Goal: Transaction & Acquisition: Book appointment/travel/reservation

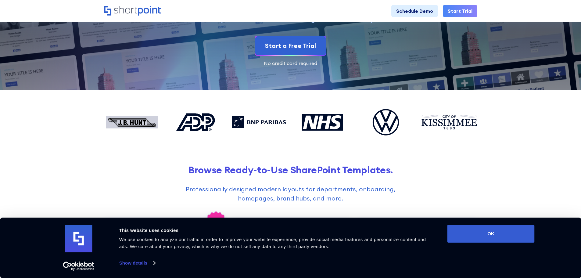
scroll to position [122, 0]
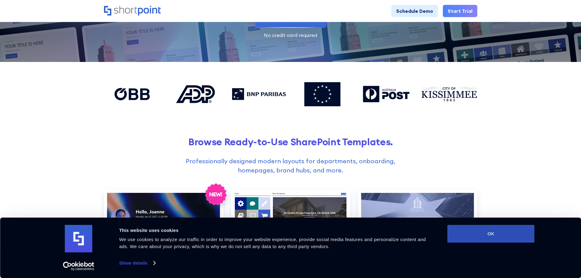
click at [503, 237] on button "OK" at bounding box center [490, 234] width 87 height 18
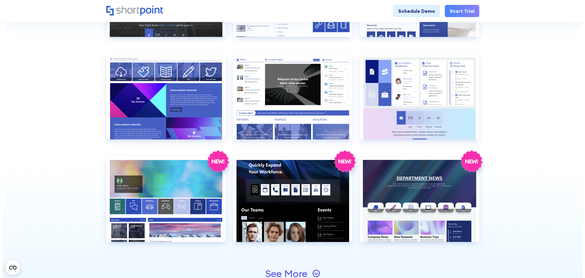
scroll to position [610, 0]
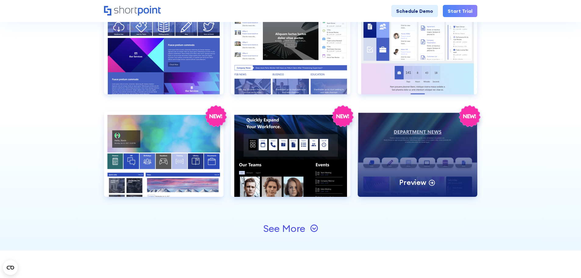
click at [423, 146] on div "Preview" at bounding box center [418, 153] width 120 height 85
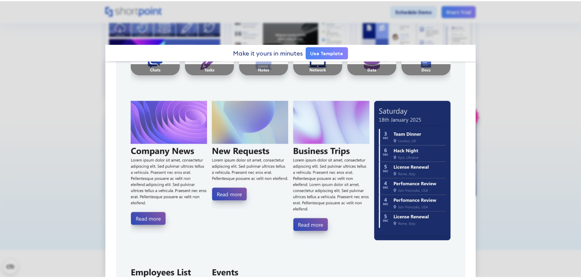
scroll to position [0, 0]
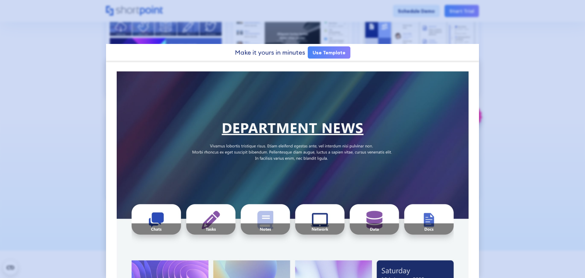
click at [524, 74] on div at bounding box center [292, 139] width 585 height 278
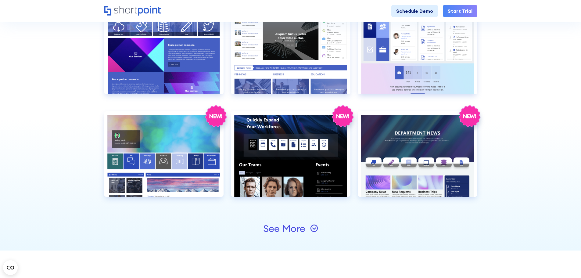
click at [290, 228] on div "See More" at bounding box center [284, 228] width 42 height 10
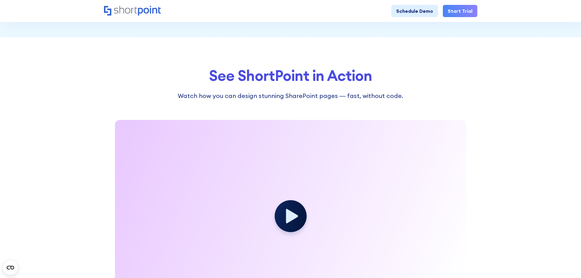
scroll to position [1067, 0]
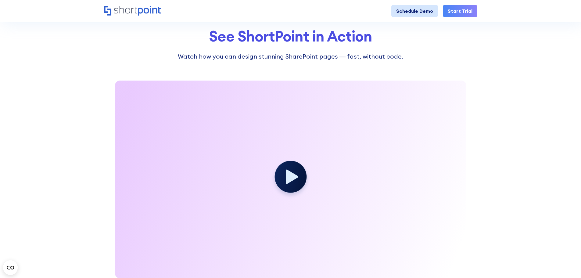
click at [412, 9] on link "Schedule Demo" at bounding box center [414, 11] width 47 height 12
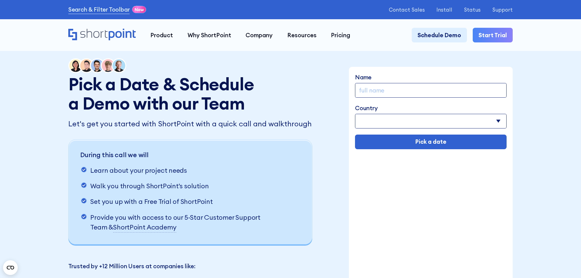
click at [408, 83] on div "Name" at bounding box center [431, 85] width 152 height 25
click at [407, 92] on input "Name" at bounding box center [431, 90] width 152 height 15
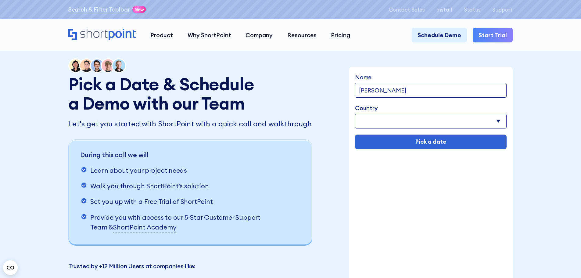
type input "Michael Doerflein"
click at [399, 125] on select "Afghanistan Albania Algeria American Samoa Andorra Angola Anguilla Argentina Ar…" at bounding box center [431, 121] width 152 height 15
select select "United States"
click at [355, 114] on select "Afghanistan Albania Algeria American Samoa Andorra Angola Anguilla Argentina Ar…" at bounding box center [431, 121] width 152 height 15
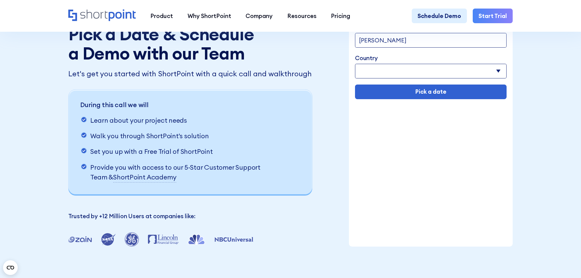
scroll to position [61, 0]
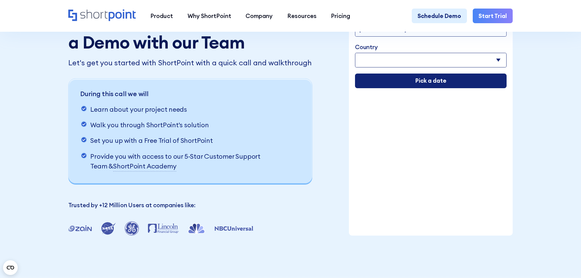
click at [420, 84] on input "Pick a date" at bounding box center [431, 80] width 152 height 15
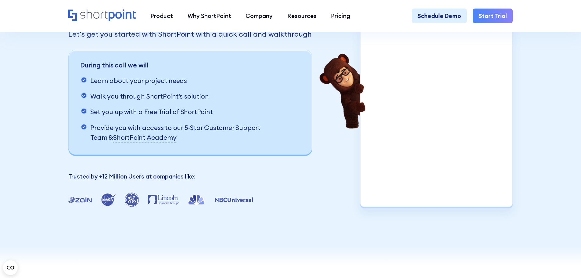
scroll to position [66, 0]
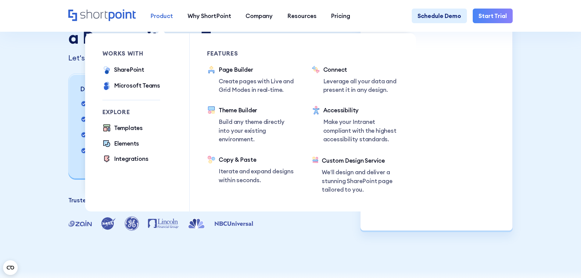
click at [165, 18] on div "Product" at bounding box center [161, 16] width 23 height 9
click at [161, 17] on div "Product" at bounding box center [161, 16] width 23 height 9
click at [159, 17] on div "Product" at bounding box center [161, 16] width 23 height 9
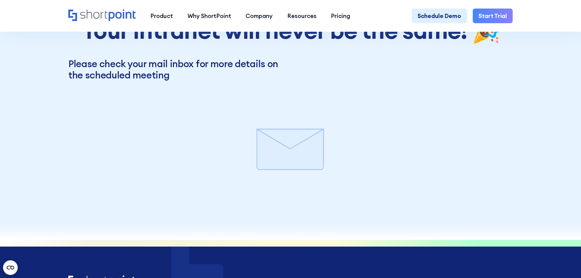
click at [38, 153] on div "Pick a Date & Schedule a Demo with our Team Let's get you started with ShortPoi…" at bounding box center [290, 87] width 581 height 306
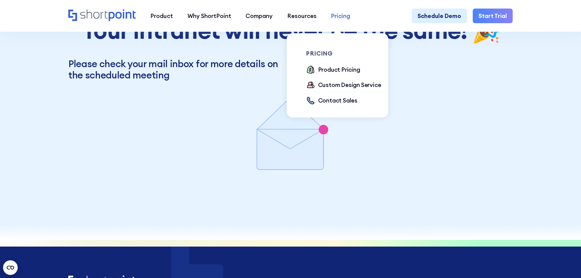
click at [337, 15] on div "Pricing" at bounding box center [340, 16] width 19 height 9
click at [332, 70] on div "Product Pricing" at bounding box center [339, 69] width 42 height 9
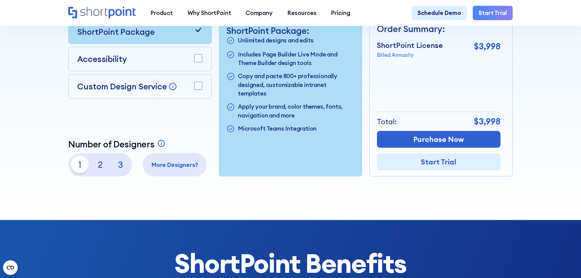
scroll to position [183, 0]
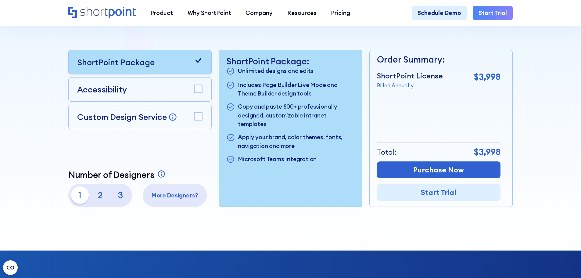
click at [95, 199] on p "2" at bounding box center [99, 194] width 17 height 17
click at [119, 198] on p "3" at bounding box center [120, 194] width 17 height 17
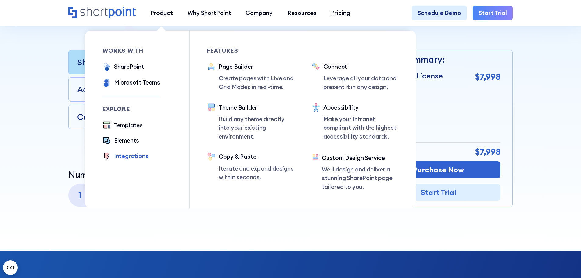
click at [122, 158] on div "Integrations" at bounding box center [131, 156] width 34 height 9
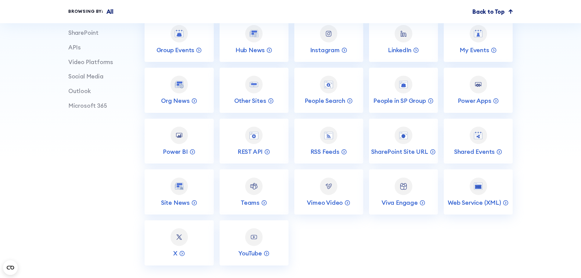
scroll to position [335, 0]
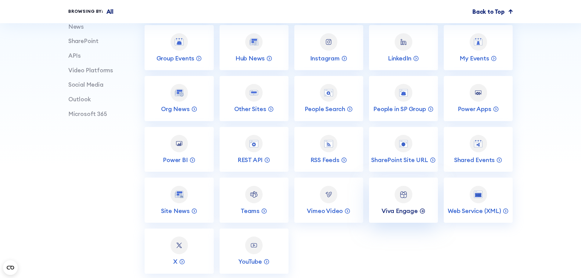
click at [392, 214] on p "Viva Engage" at bounding box center [399, 211] width 36 height 8
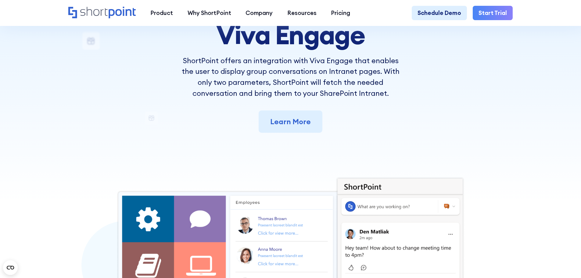
scroll to position [122, 0]
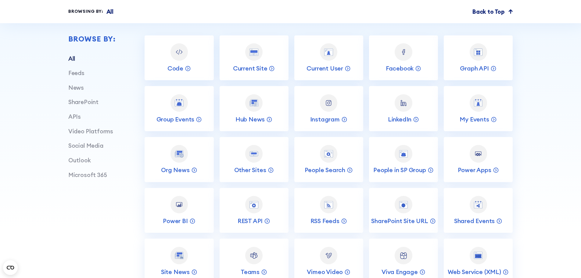
scroll to position [244, 0]
